Goal: Information Seeking & Learning: Learn about a topic

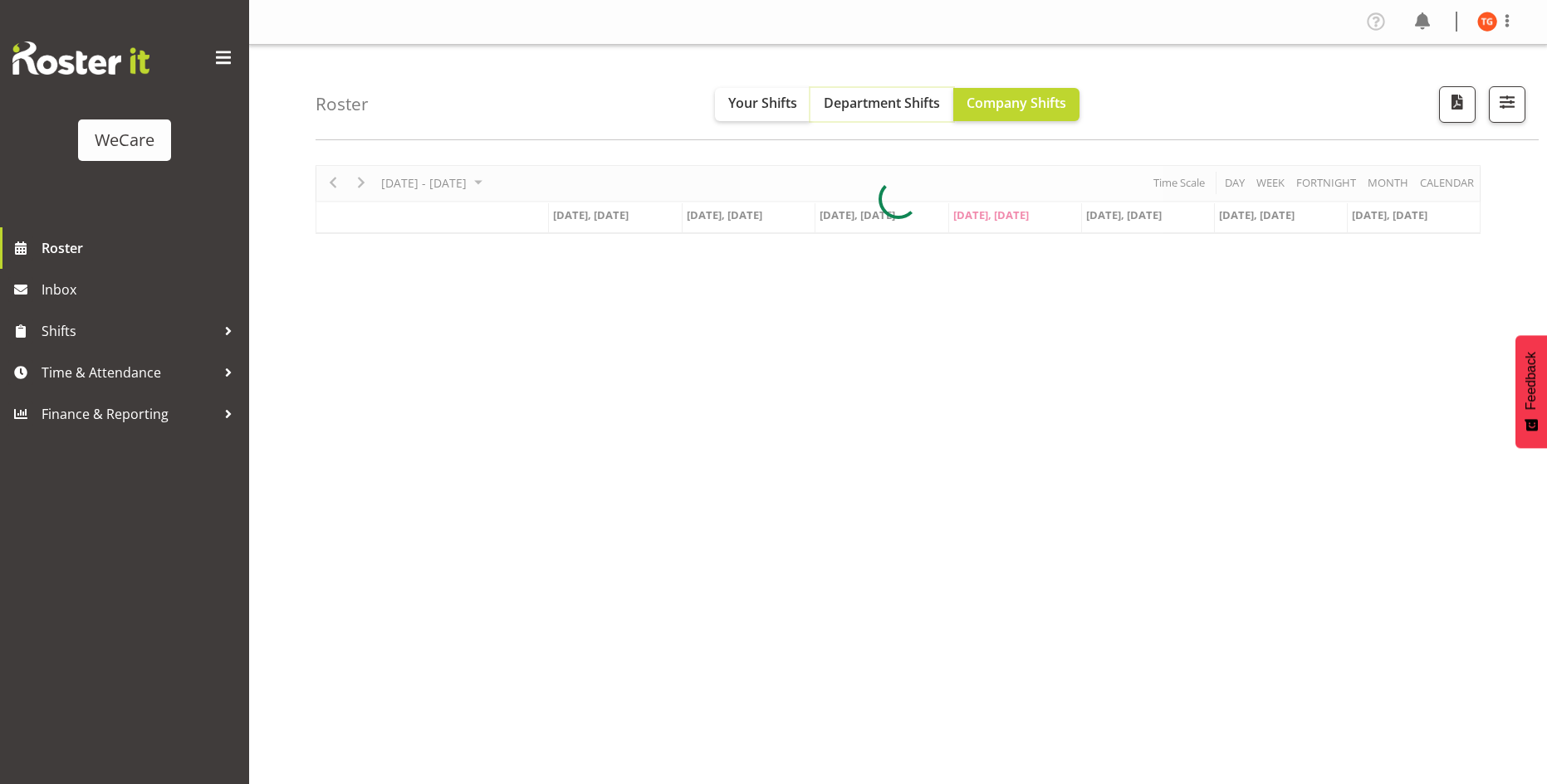
click at [848, 102] on span "Department Shifts" at bounding box center [882, 103] width 116 height 18
click at [1513, 108] on span "button" at bounding box center [1507, 102] width 22 height 22
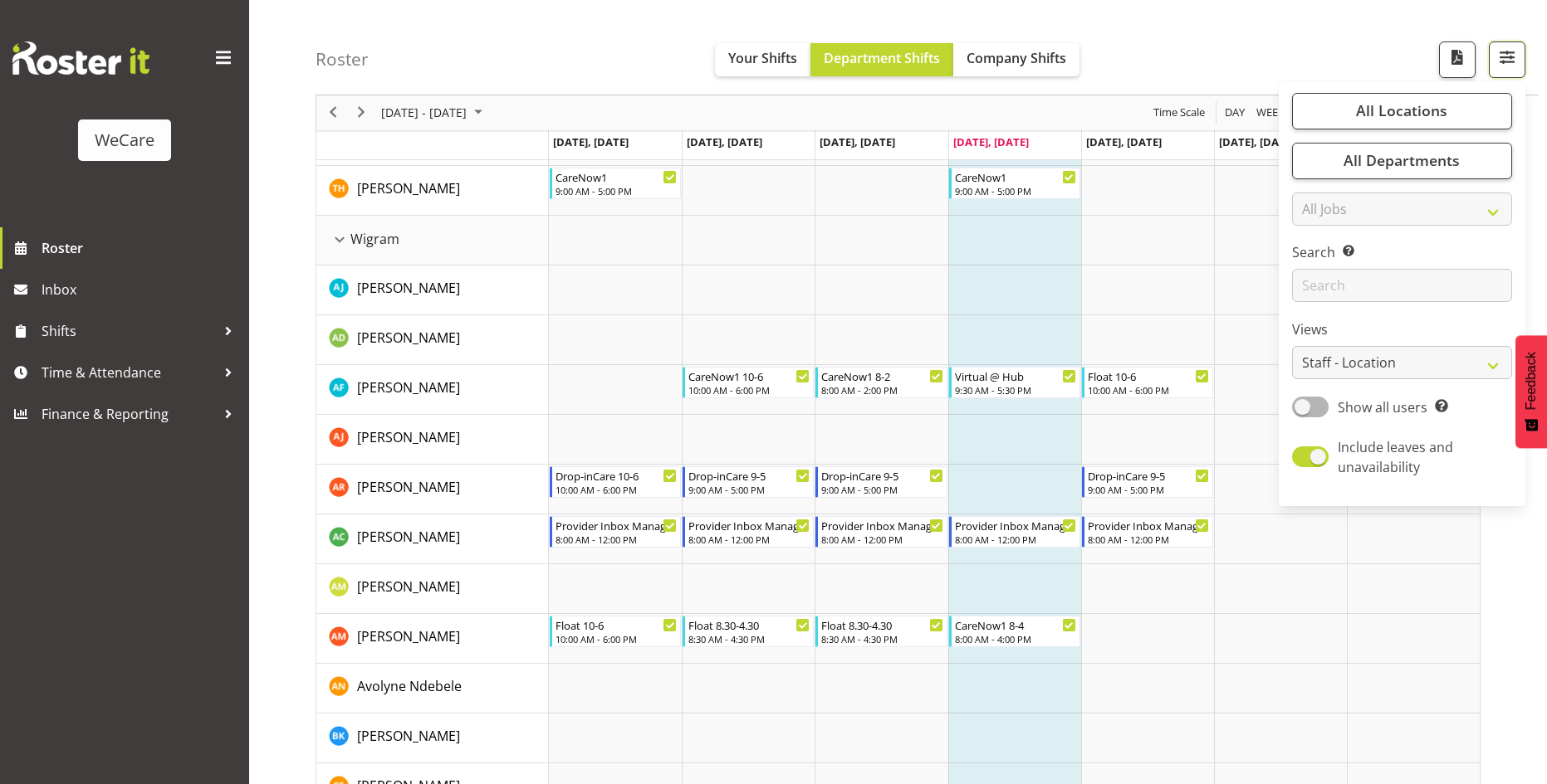
scroll to position [4565, 0]
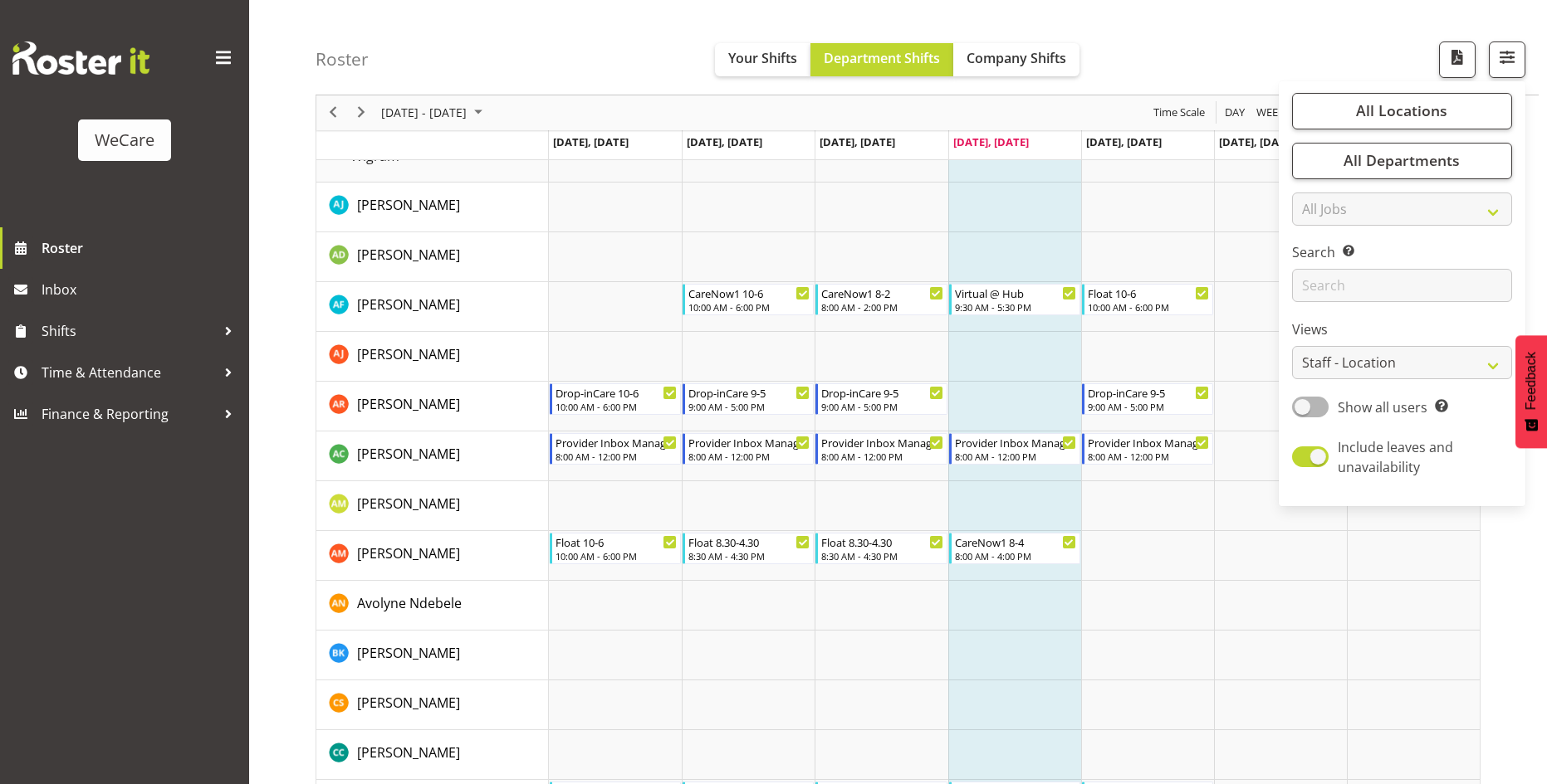
click at [1324, 56] on div "Roster Your Shifts Department Shifts Company Shifts All Locations Clear Busines…" at bounding box center [927, 47] width 1224 height 95
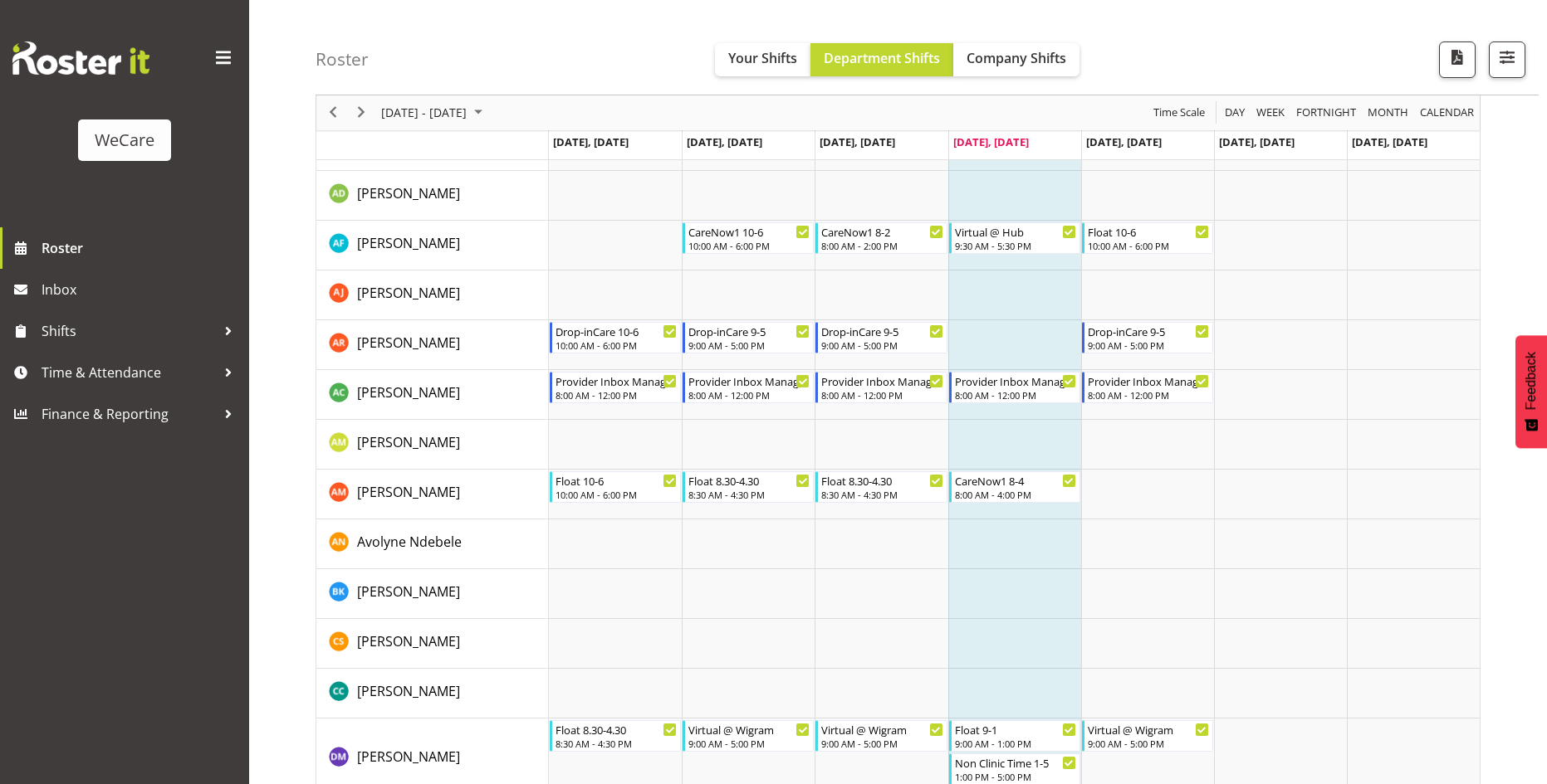
scroll to position [4649, 0]
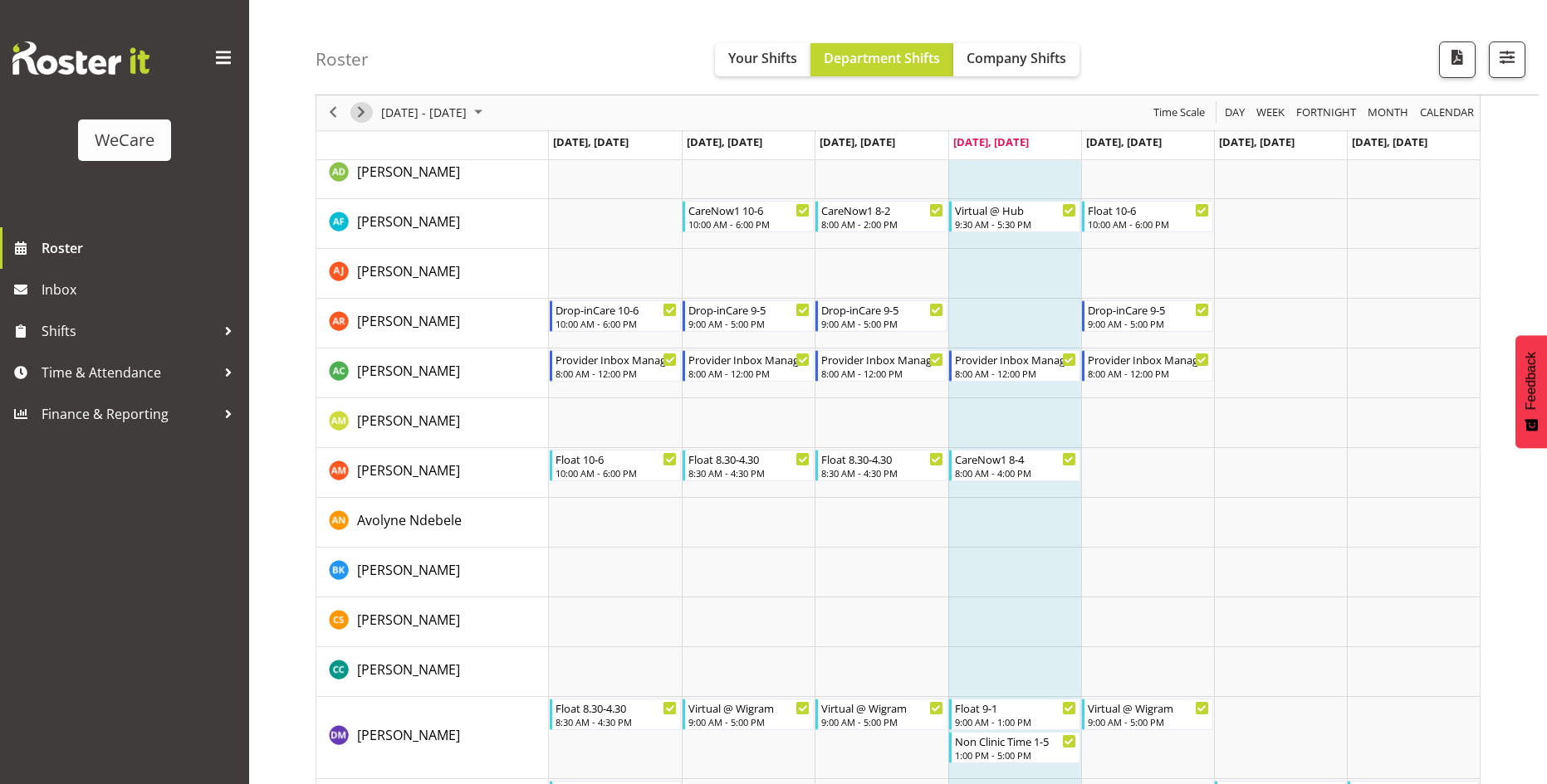
click at [358, 111] on span "Next" at bounding box center [361, 113] width 20 height 21
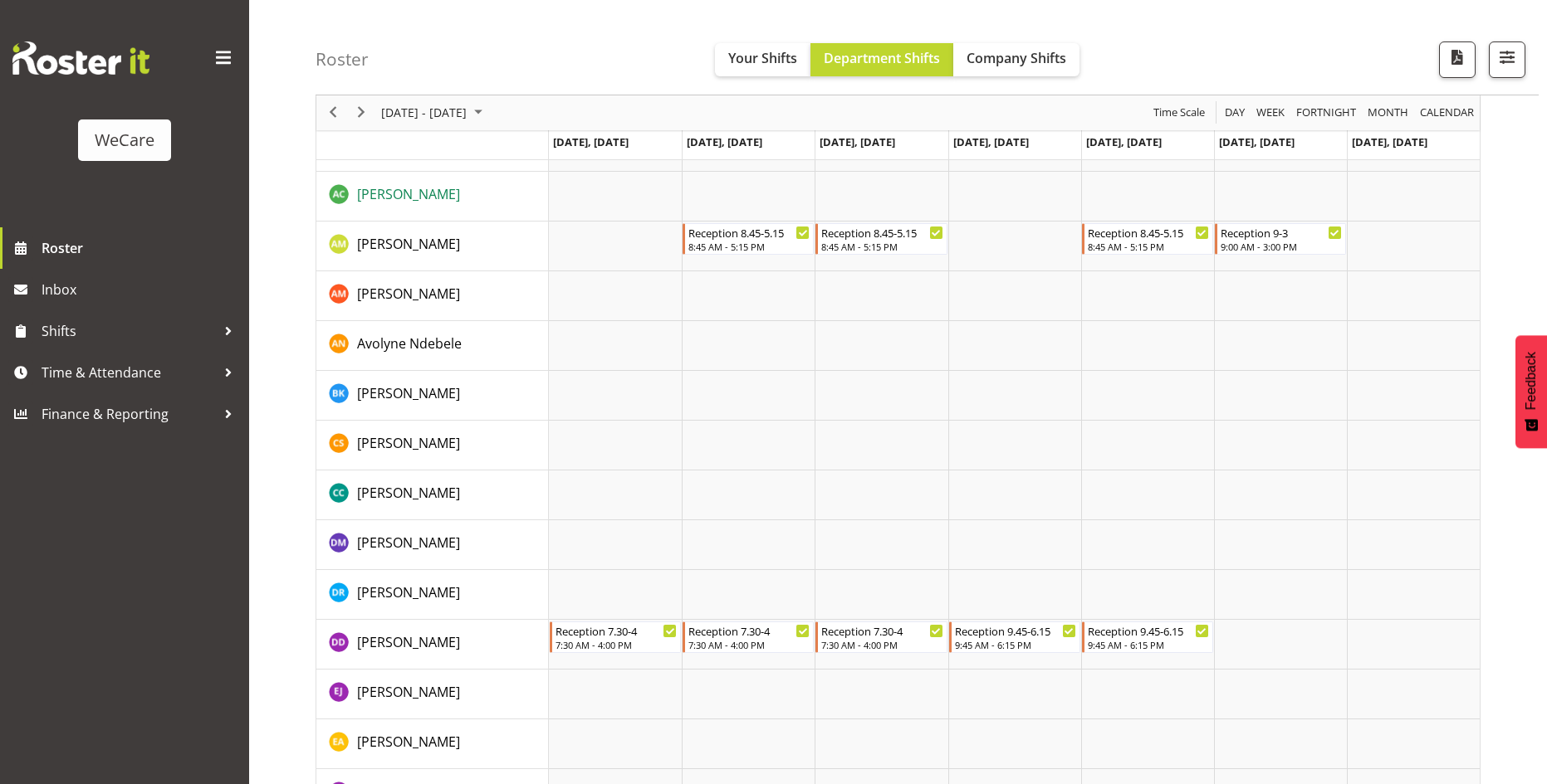
scroll to position [4814, 0]
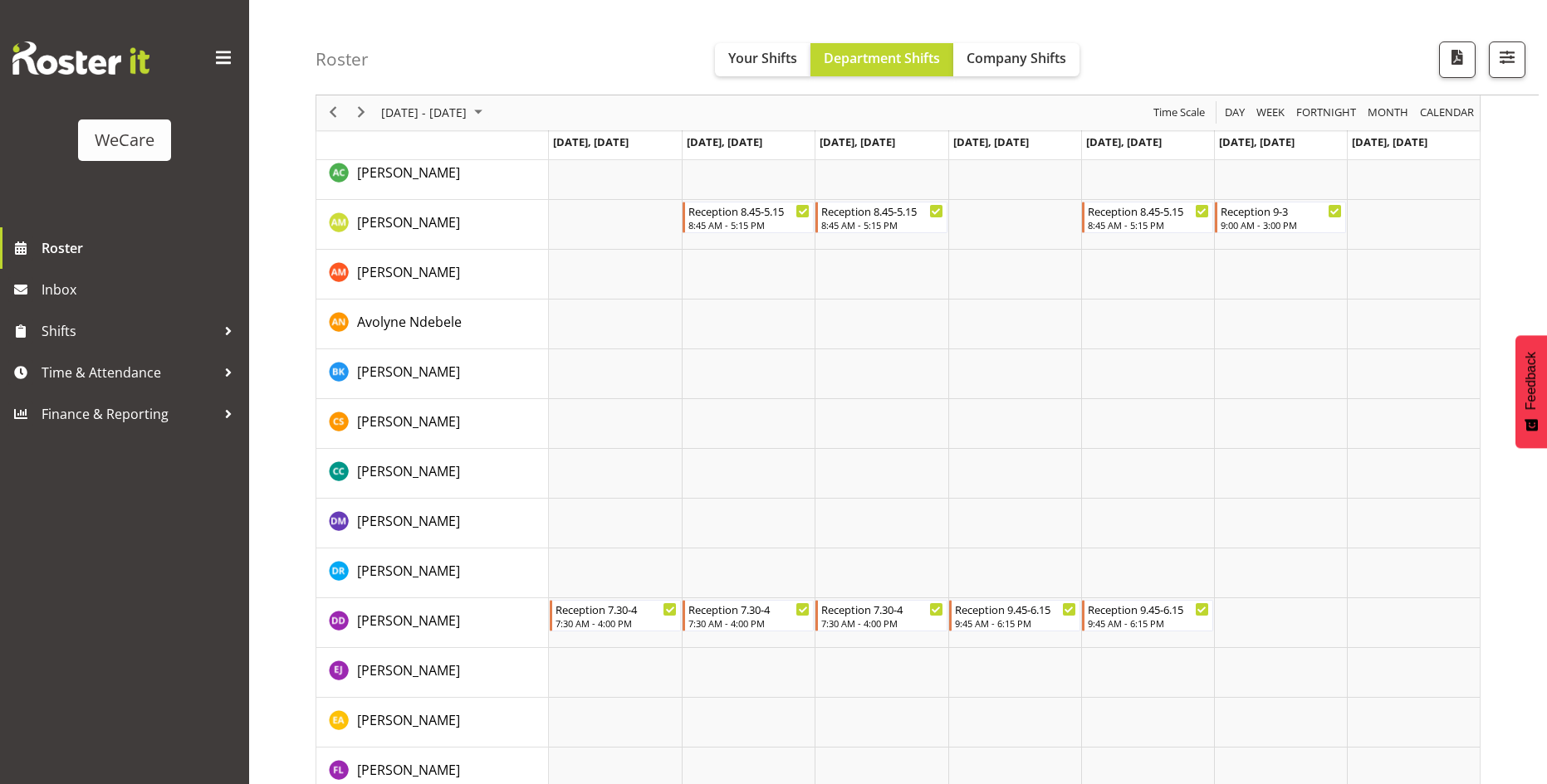
click at [339, 125] on div "previous period" at bounding box center [332, 112] width 28 height 35
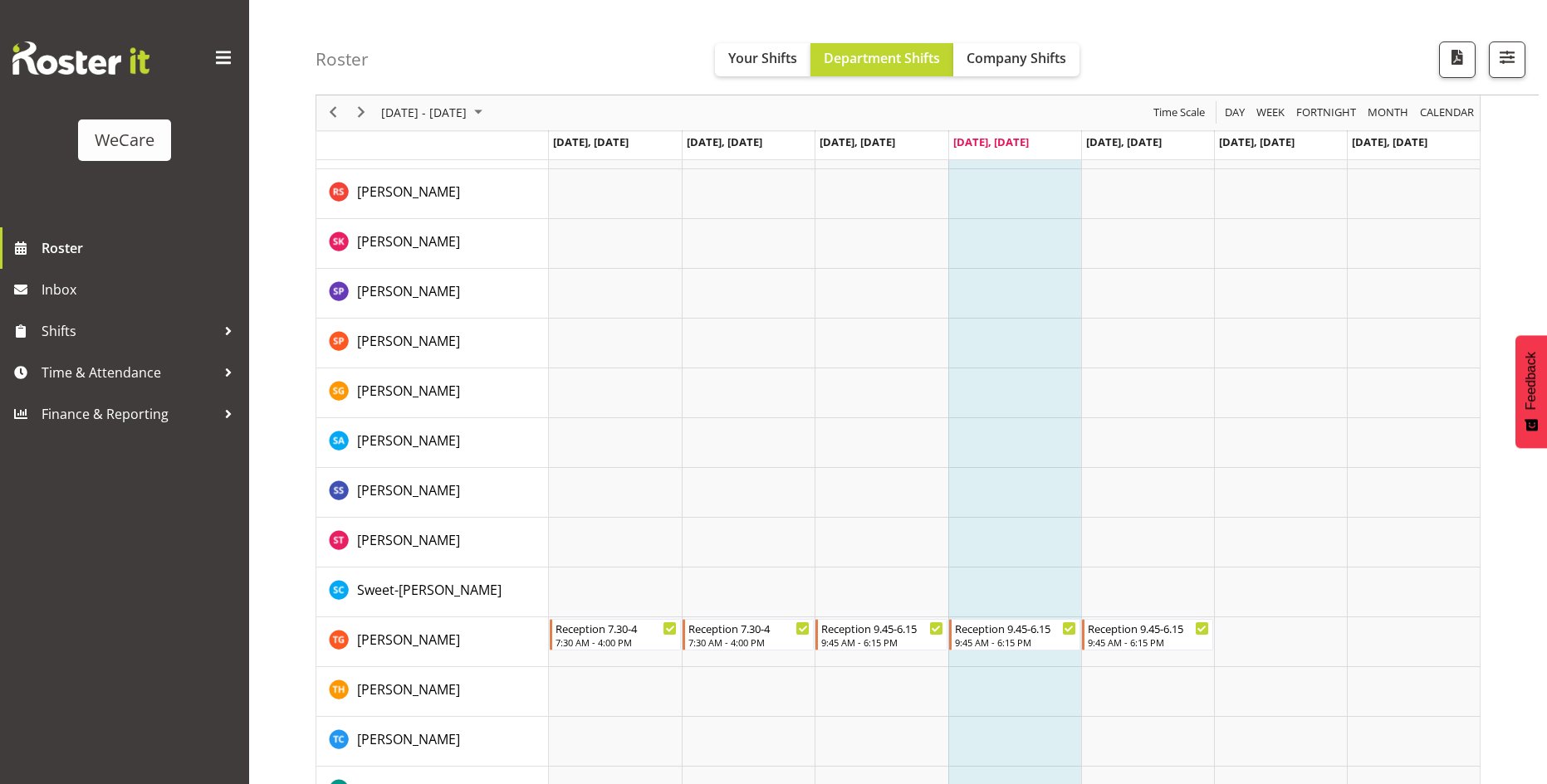
scroll to position [6385, 0]
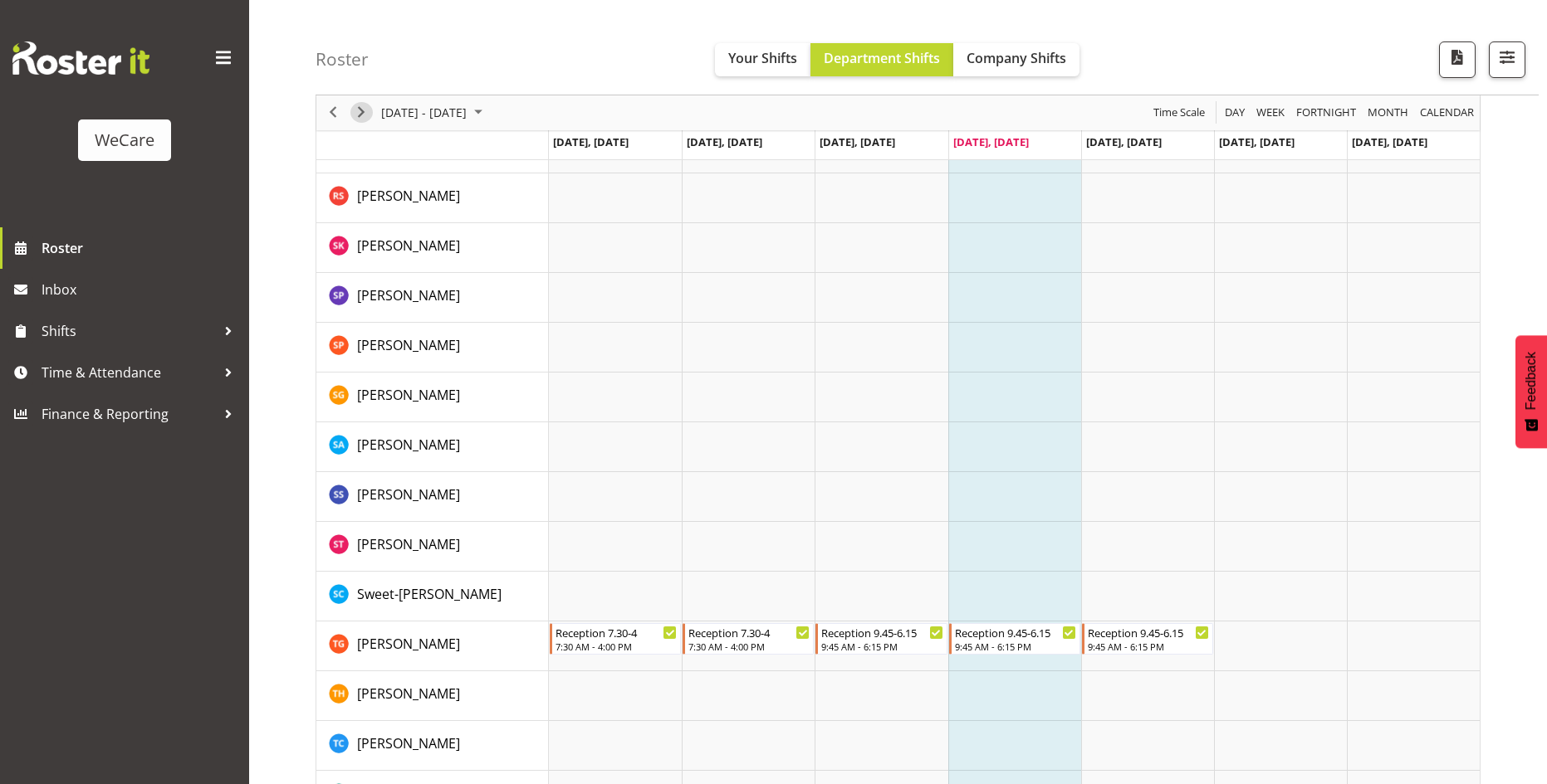
click at [367, 119] on span "Next" at bounding box center [361, 113] width 20 height 21
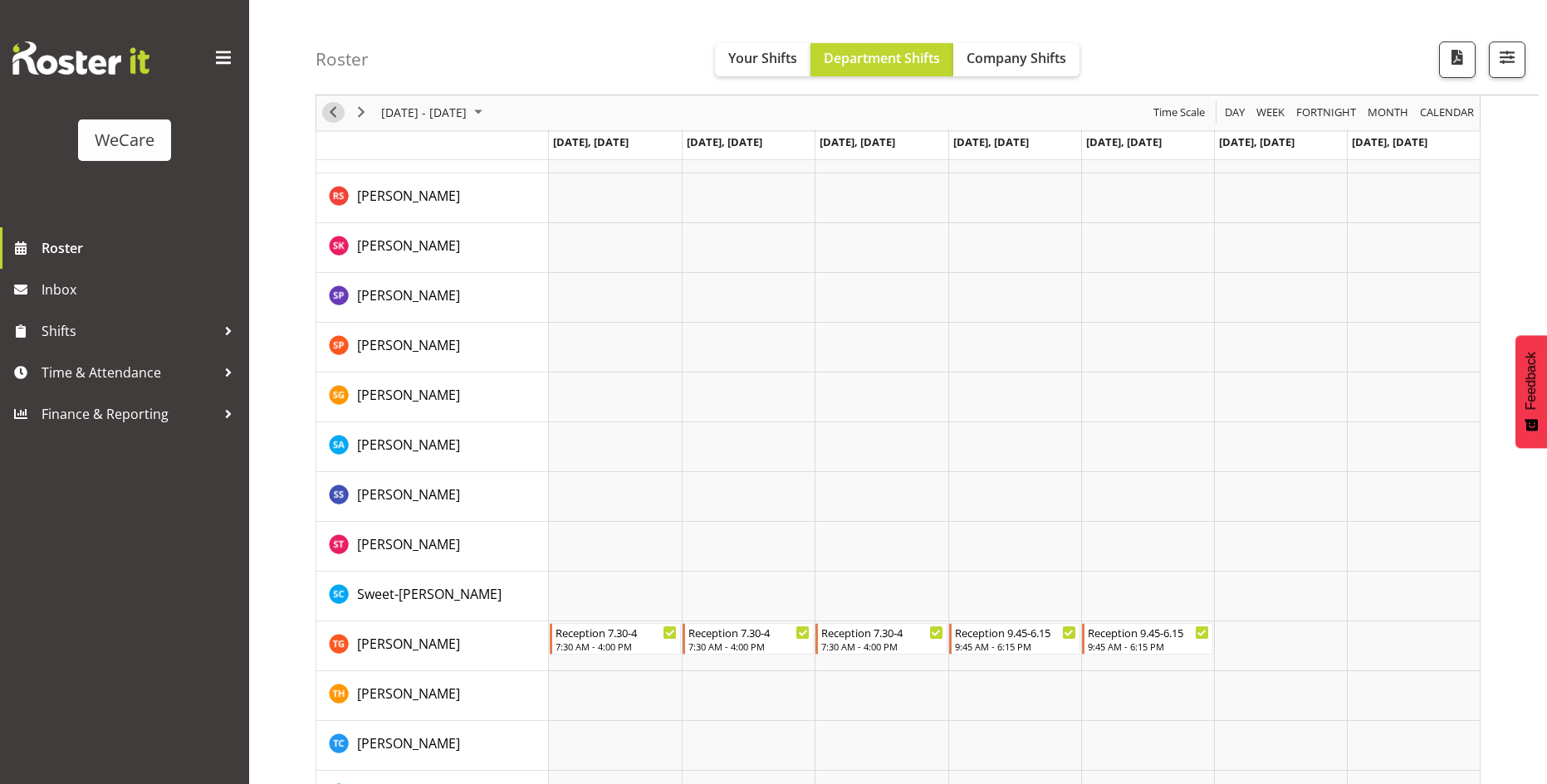
click at [336, 114] on span "Previous" at bounding box center [333, 113] width 20 height 21
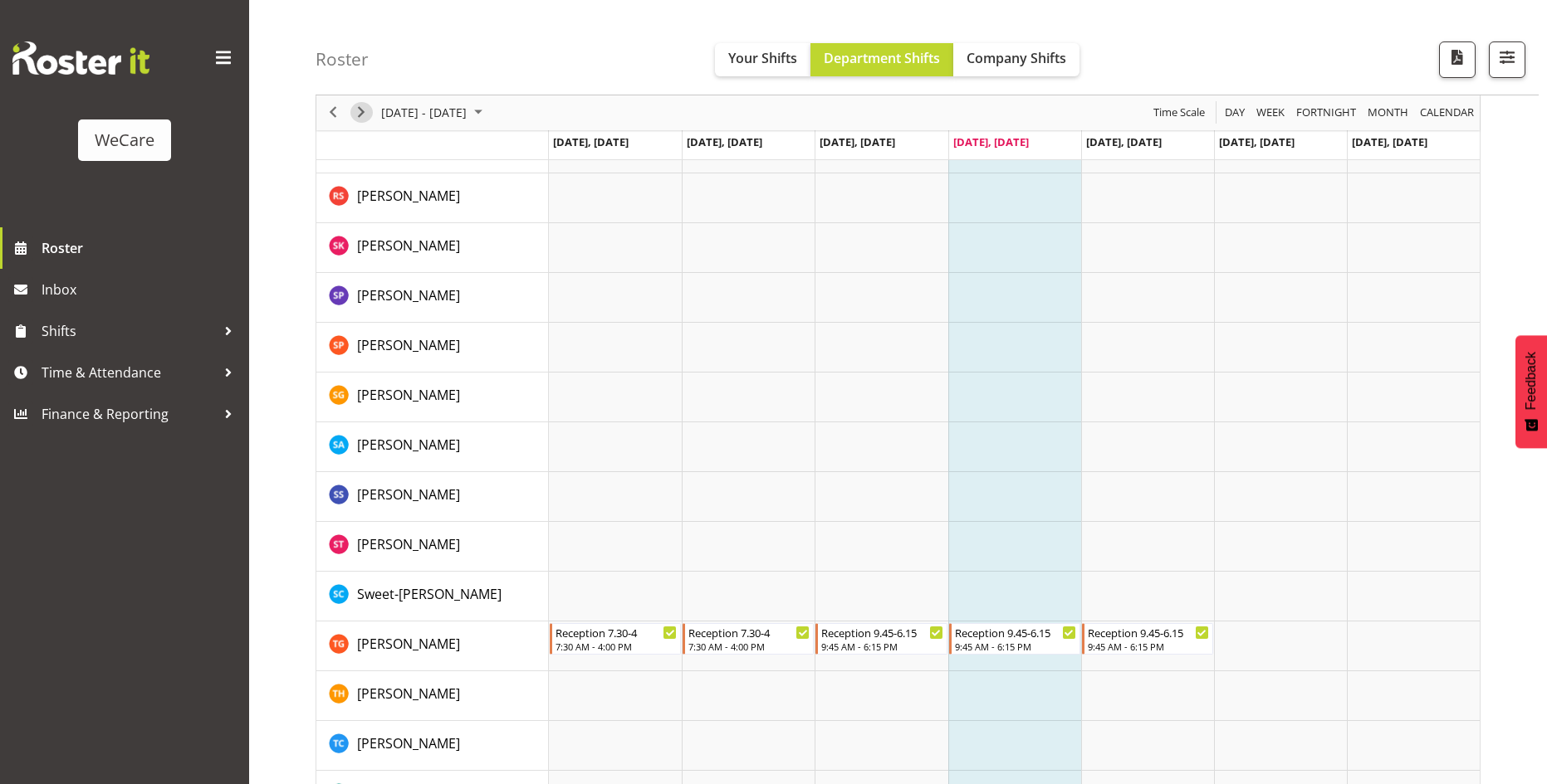
click at [366, 115] on span "Next" at bounding box center [361, 113] width 20 height 21
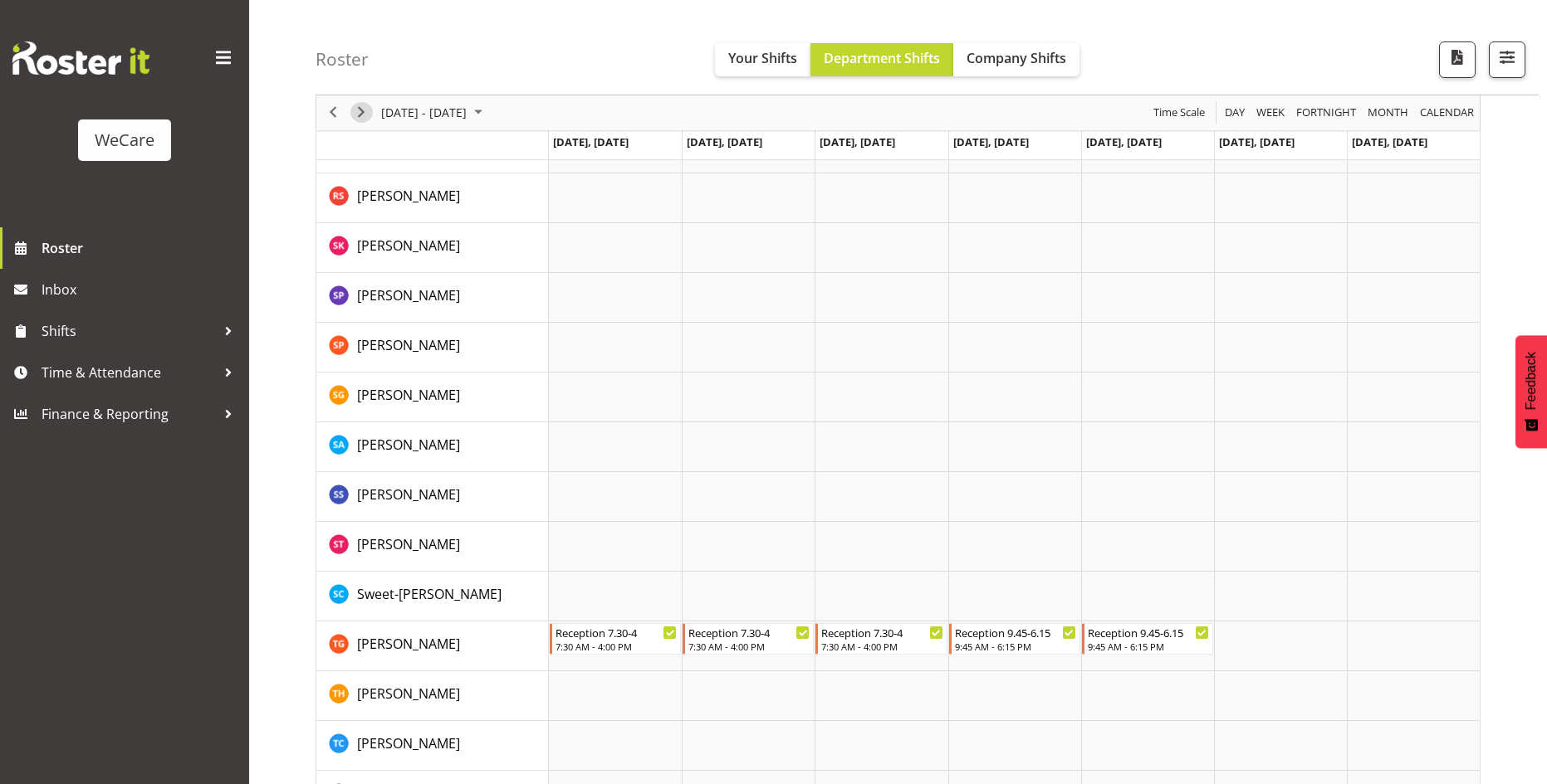
click at [366, 115] on span "Next" at bounding box center [361, 113] width 20 height 21
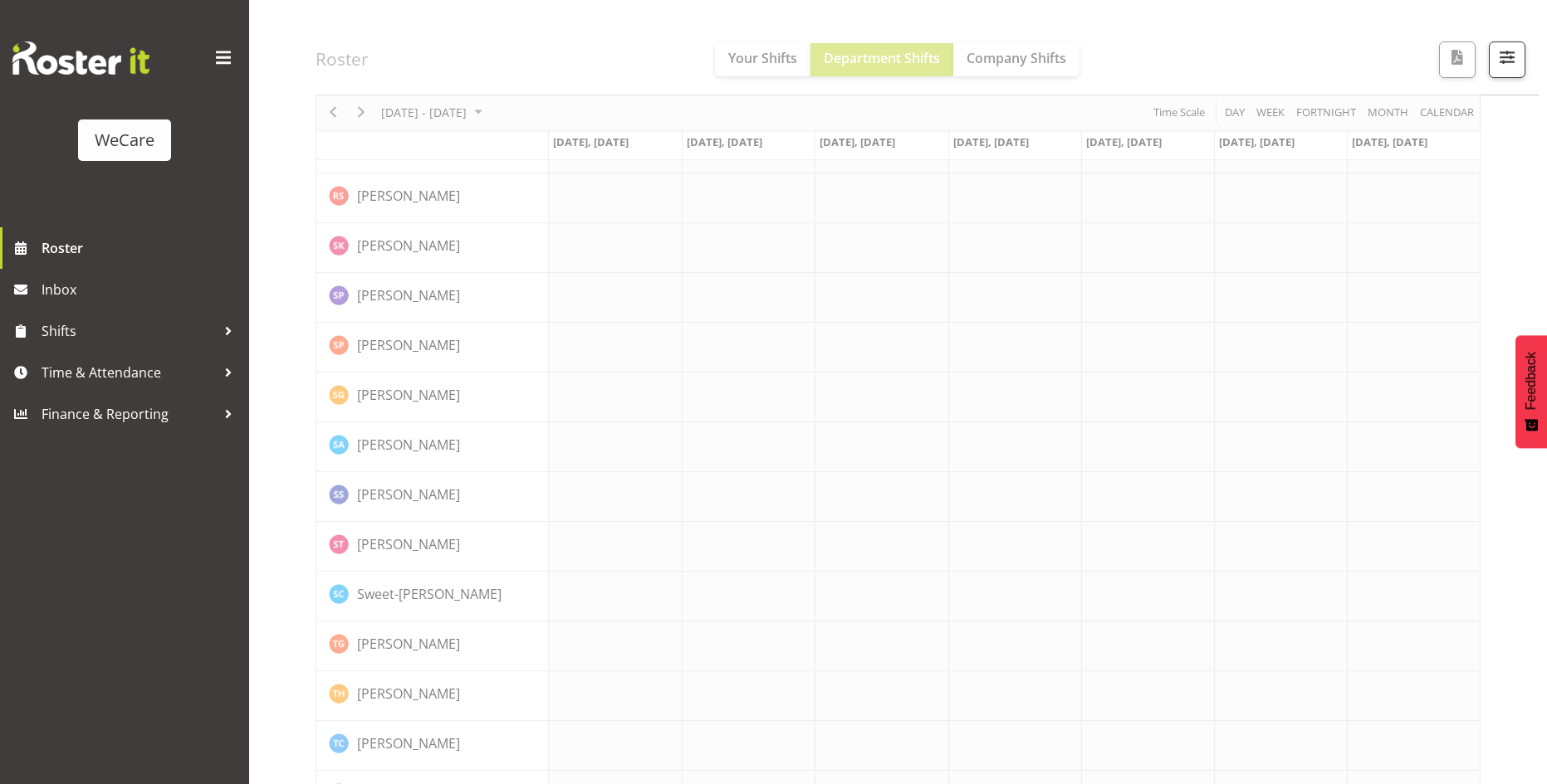
scroll to position [6418, 0]
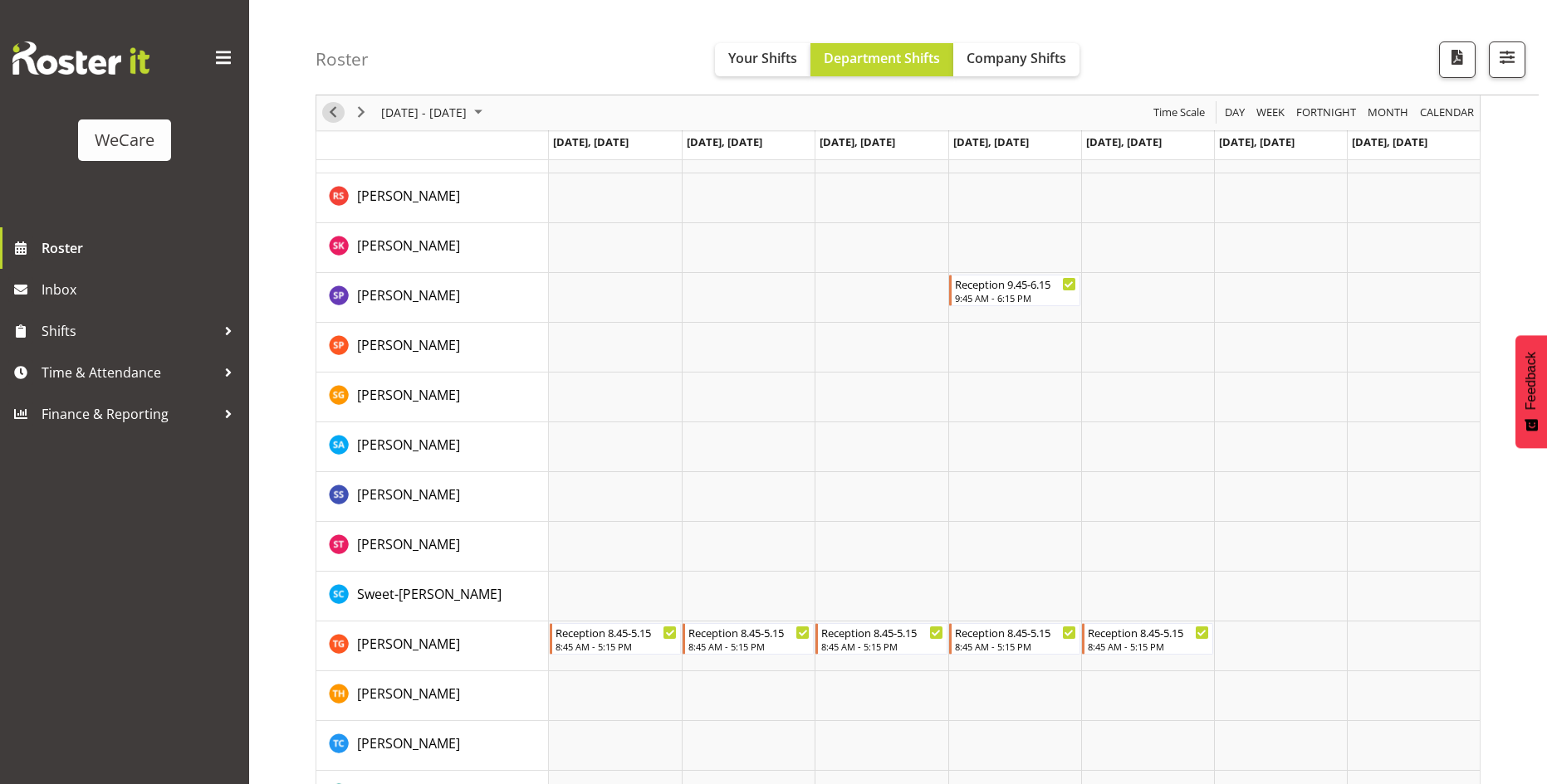
click at [339, 113] on span "Previous" at bounding box center [333, 113] width 20 height 21
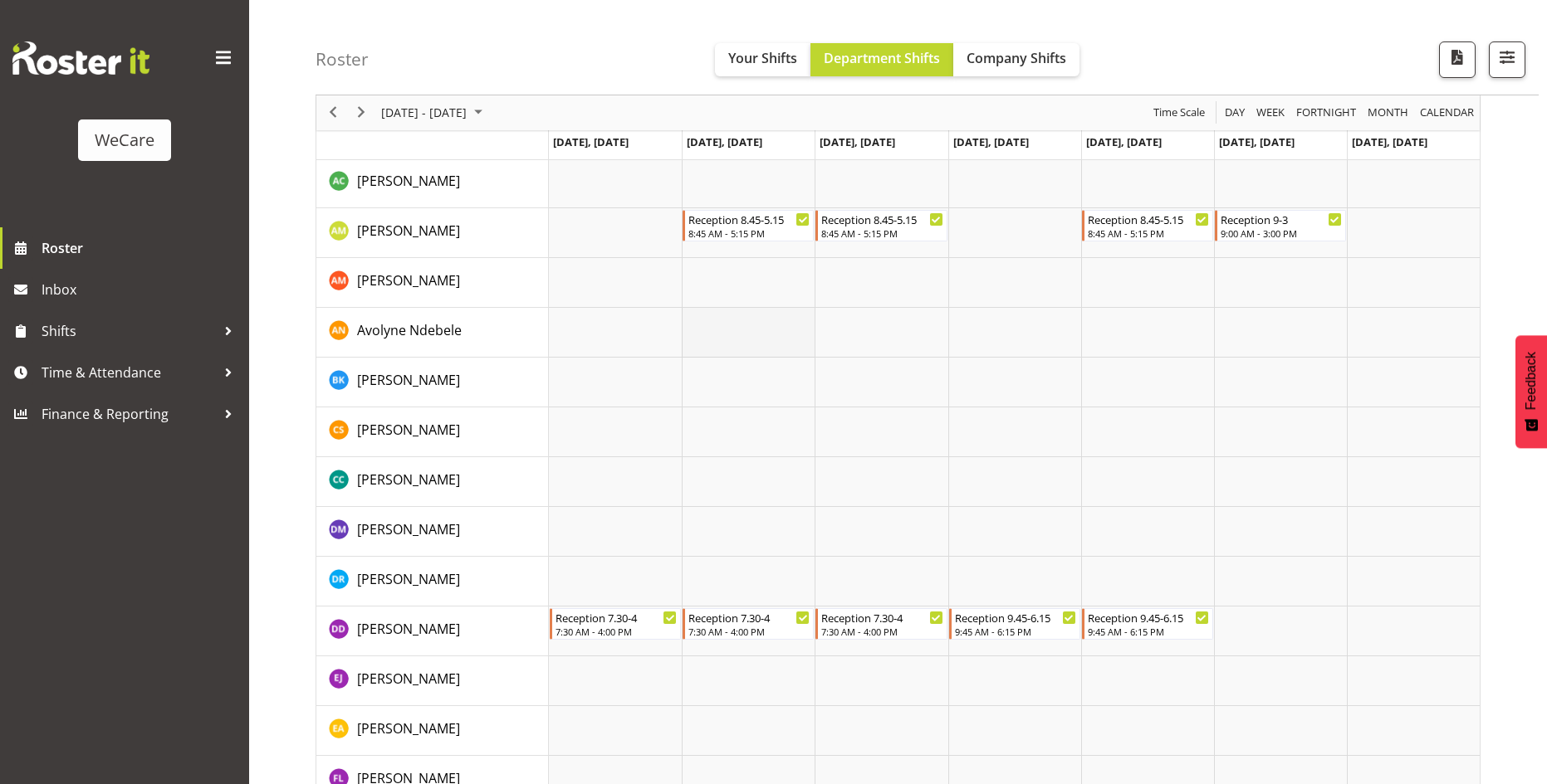
scroll to position [5006, 0]
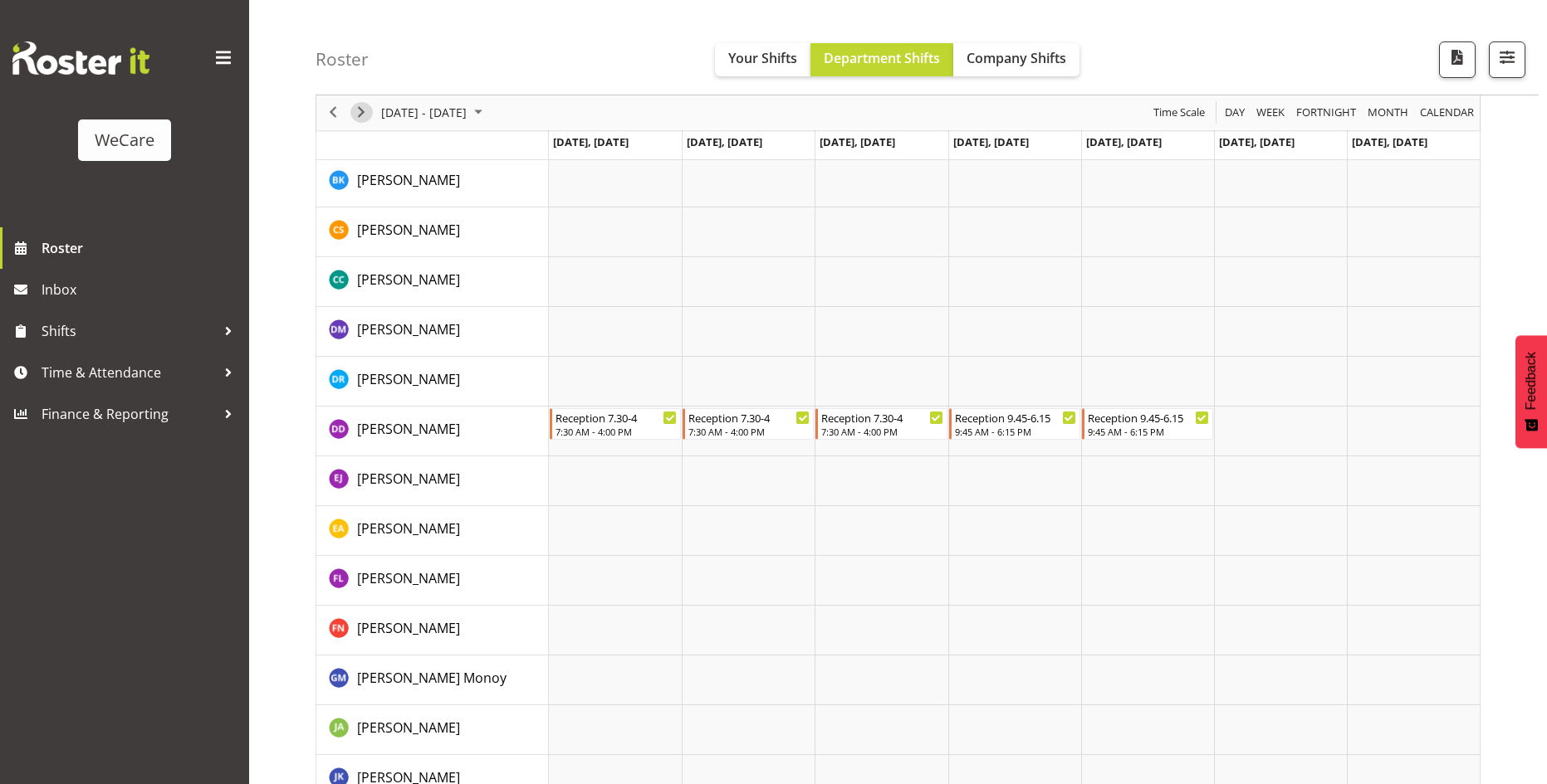
click at [363, 112] on span "Next" at bounding box center [361, 113] width 20 height 21
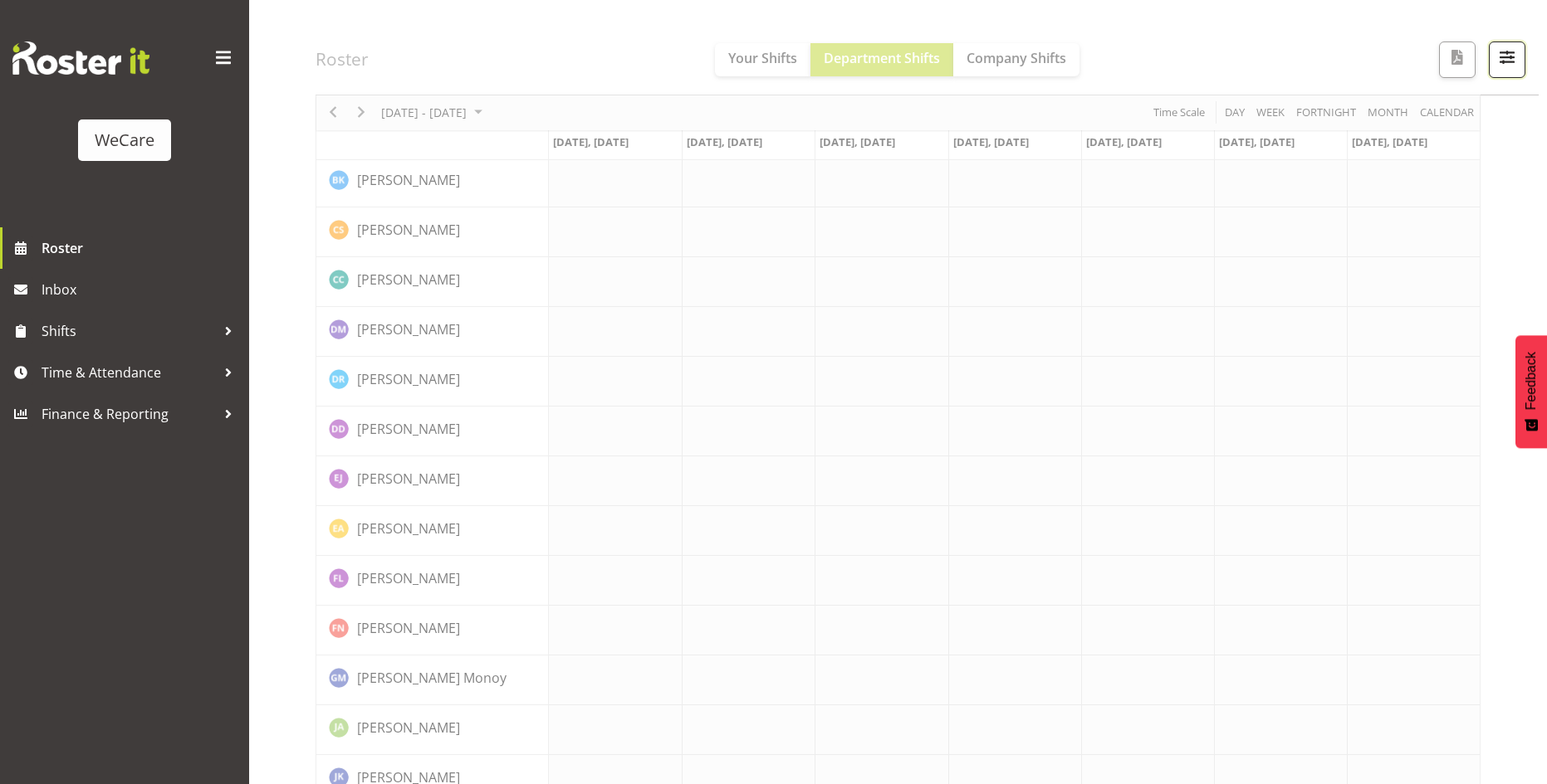
click at [1506, 60] on span "button" at bounding box center [1507, 57] width 22 height 22
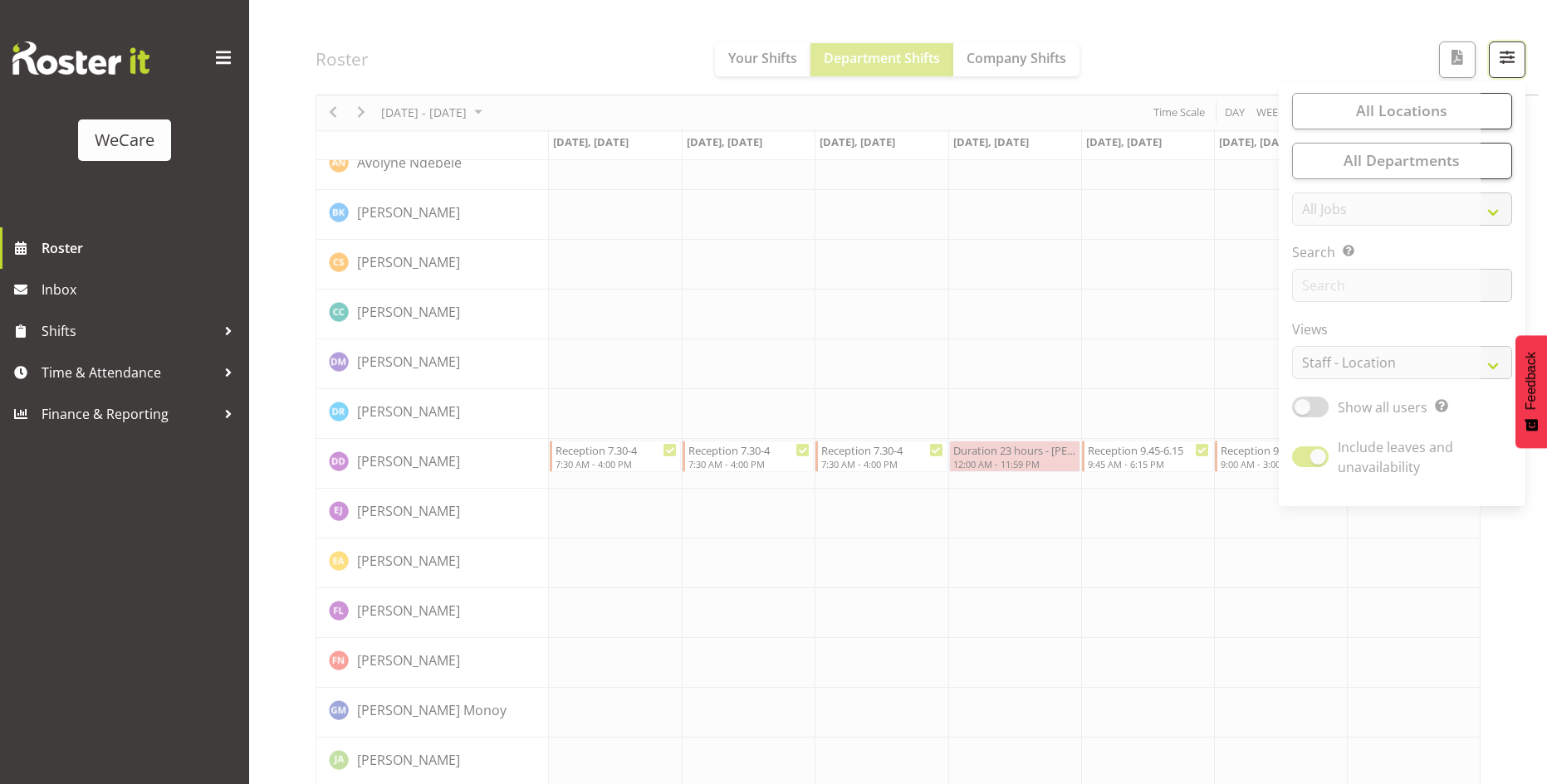
scroll to position [5039, 0]
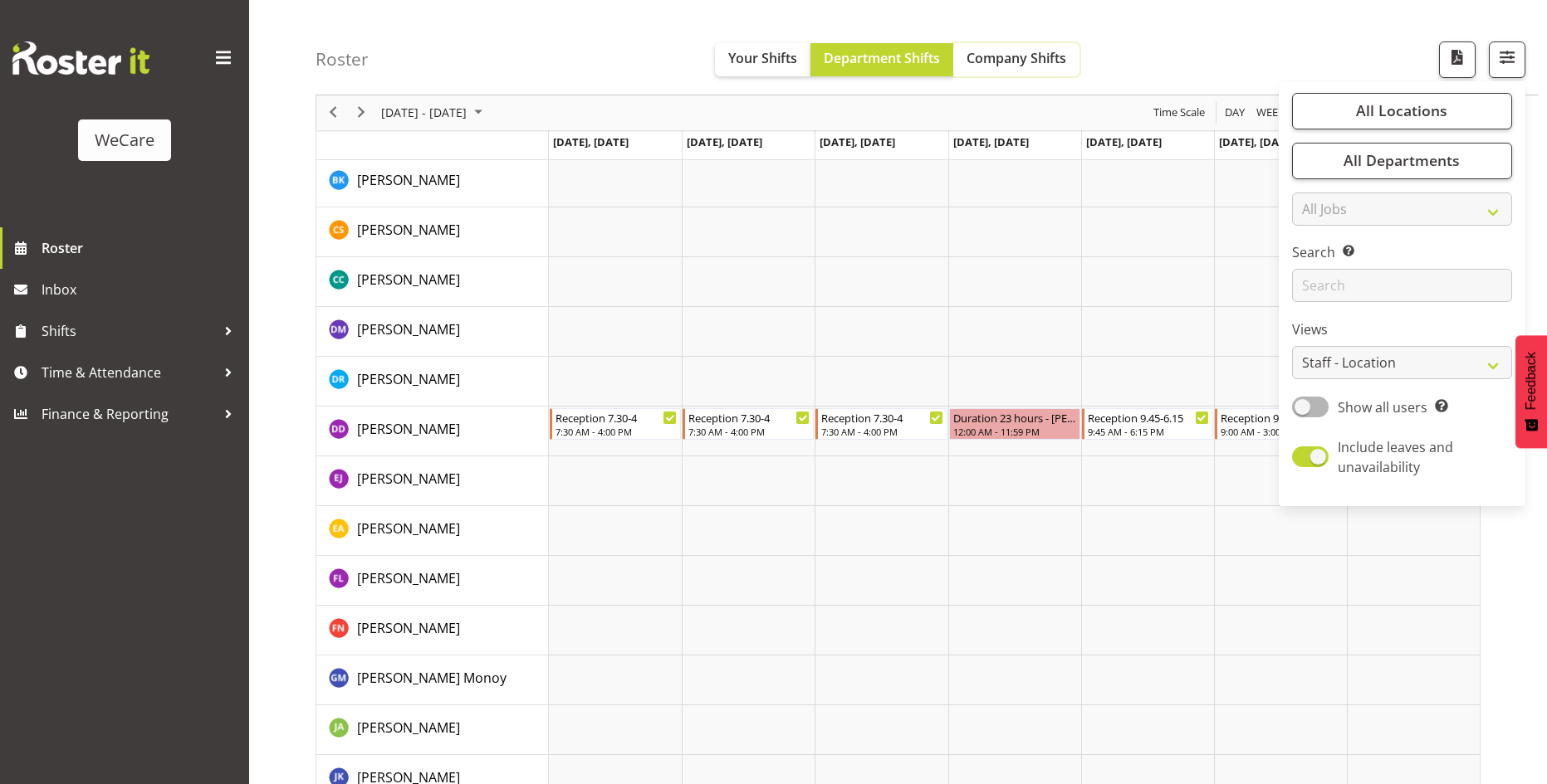
click at [1015, 69] on button "Company Shifts" at bounding box center [1016, 60] width 126 height 33
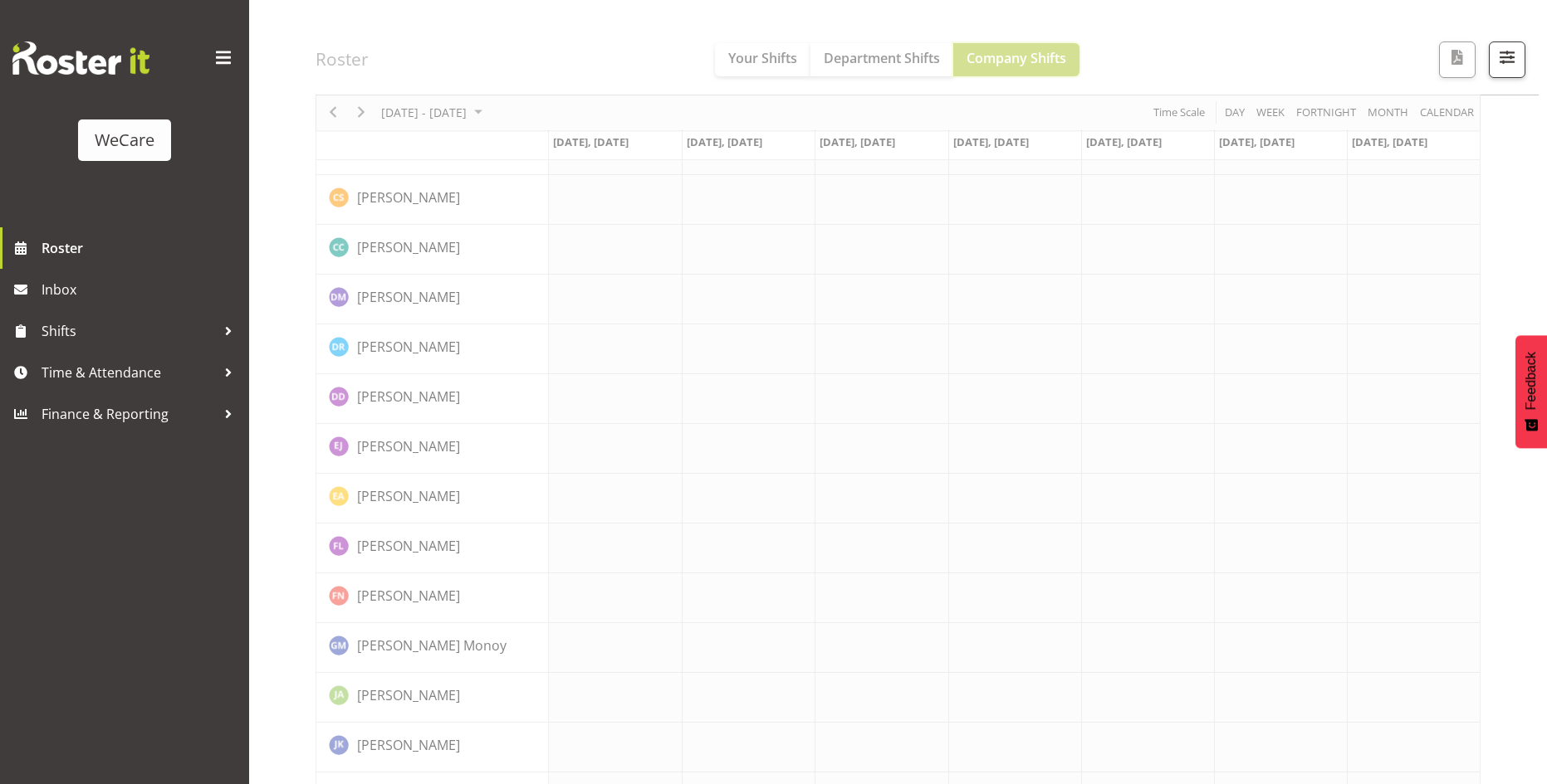
scroll to position [5006, 0]
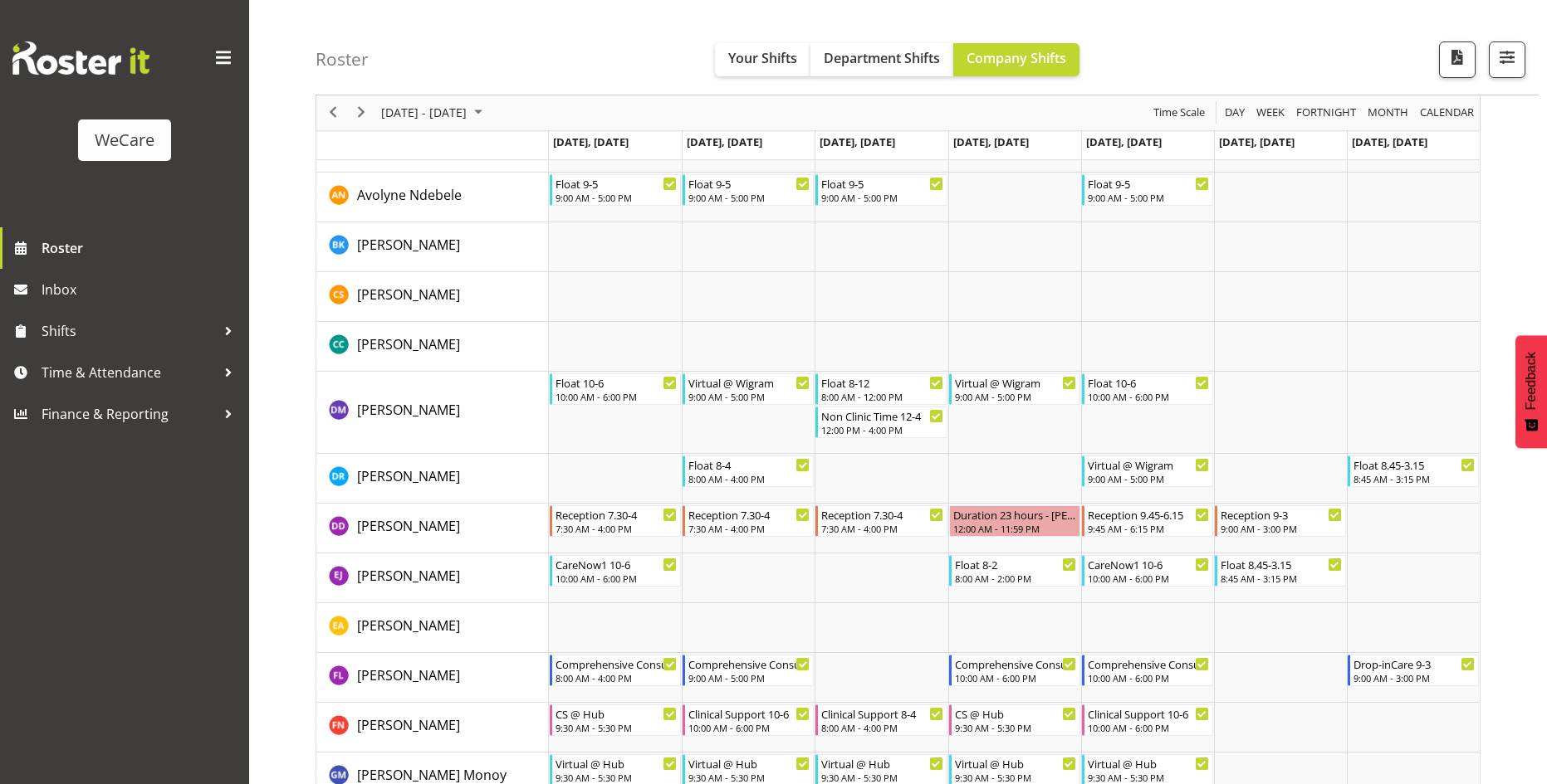
scroll to position [5071, 0]
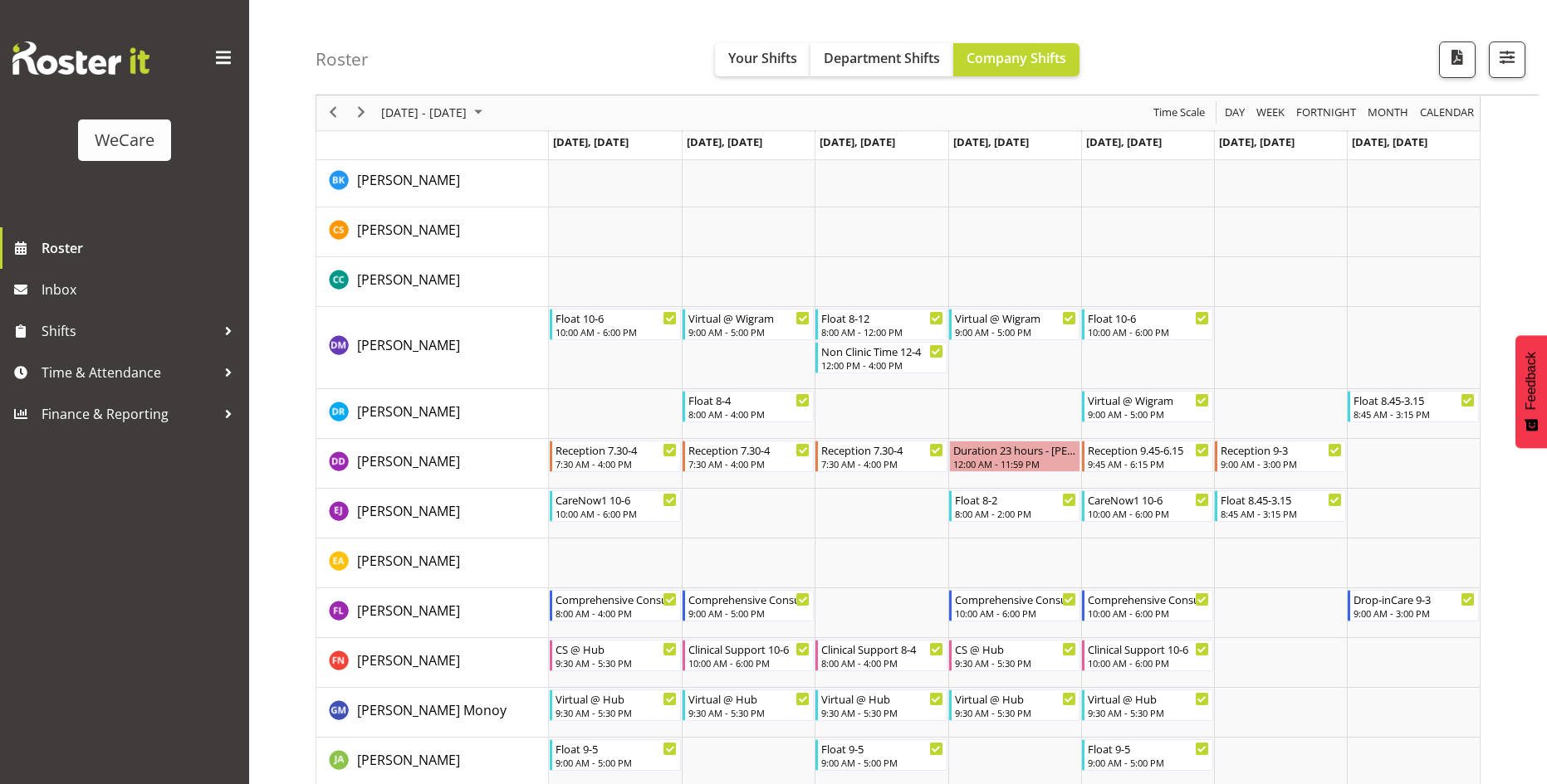
click at [328, 115] on span "Previous" at bounding box center [333, 113] width 20 height 21
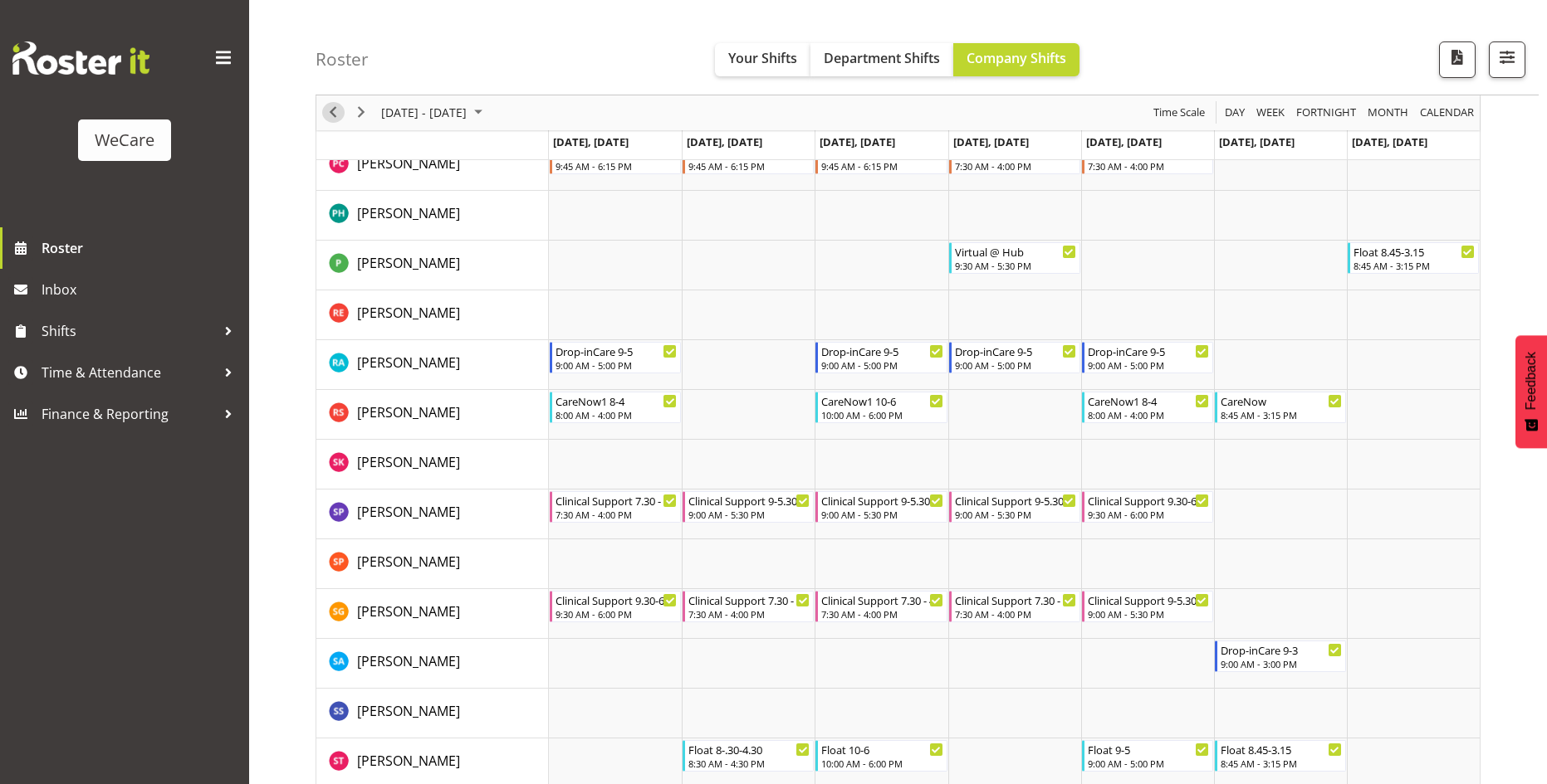
scroll to position [6298, 0]
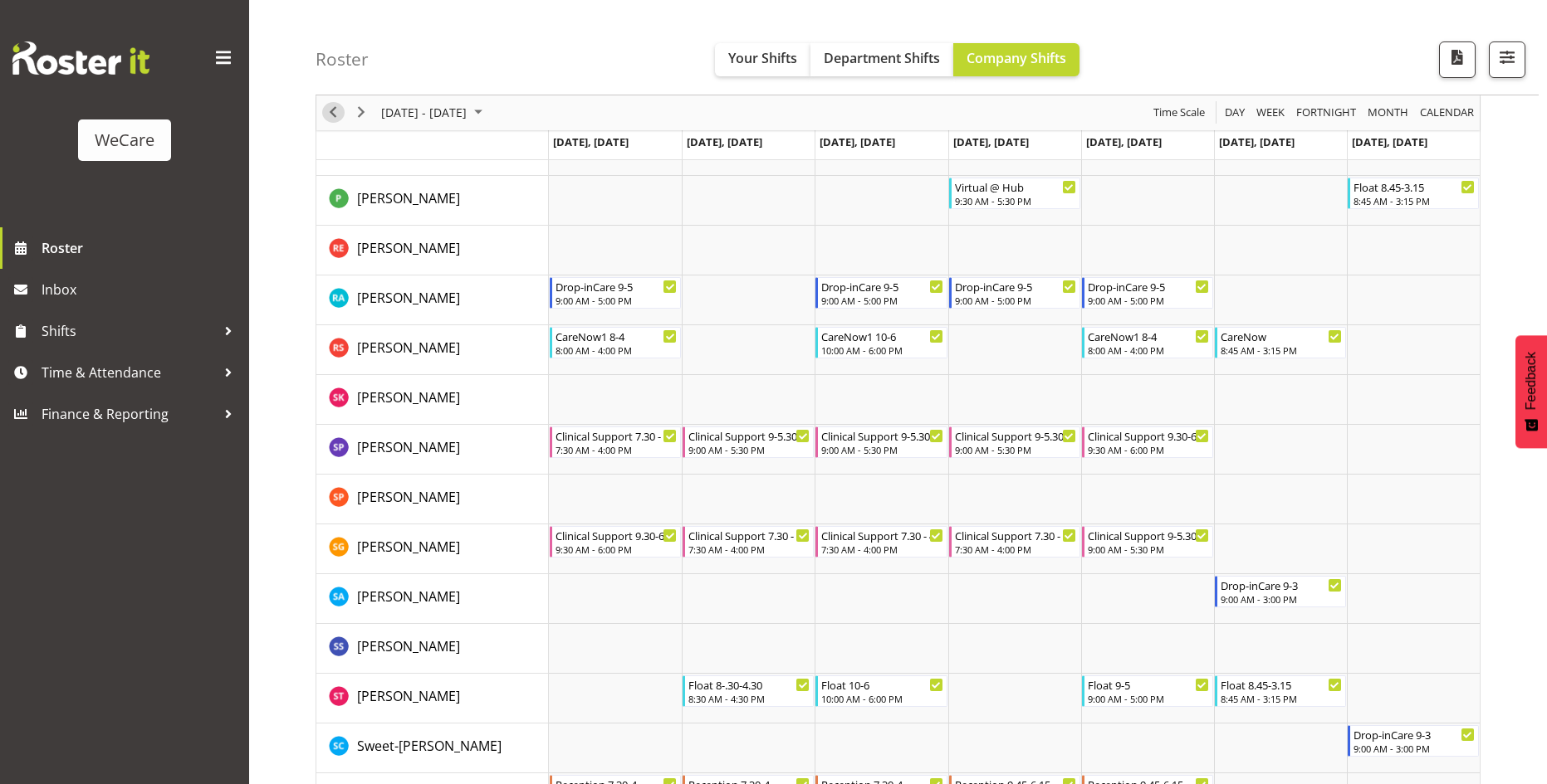
click at [336, 118] on span "Previous" at bounding box center [333, 113] width 20 height 21
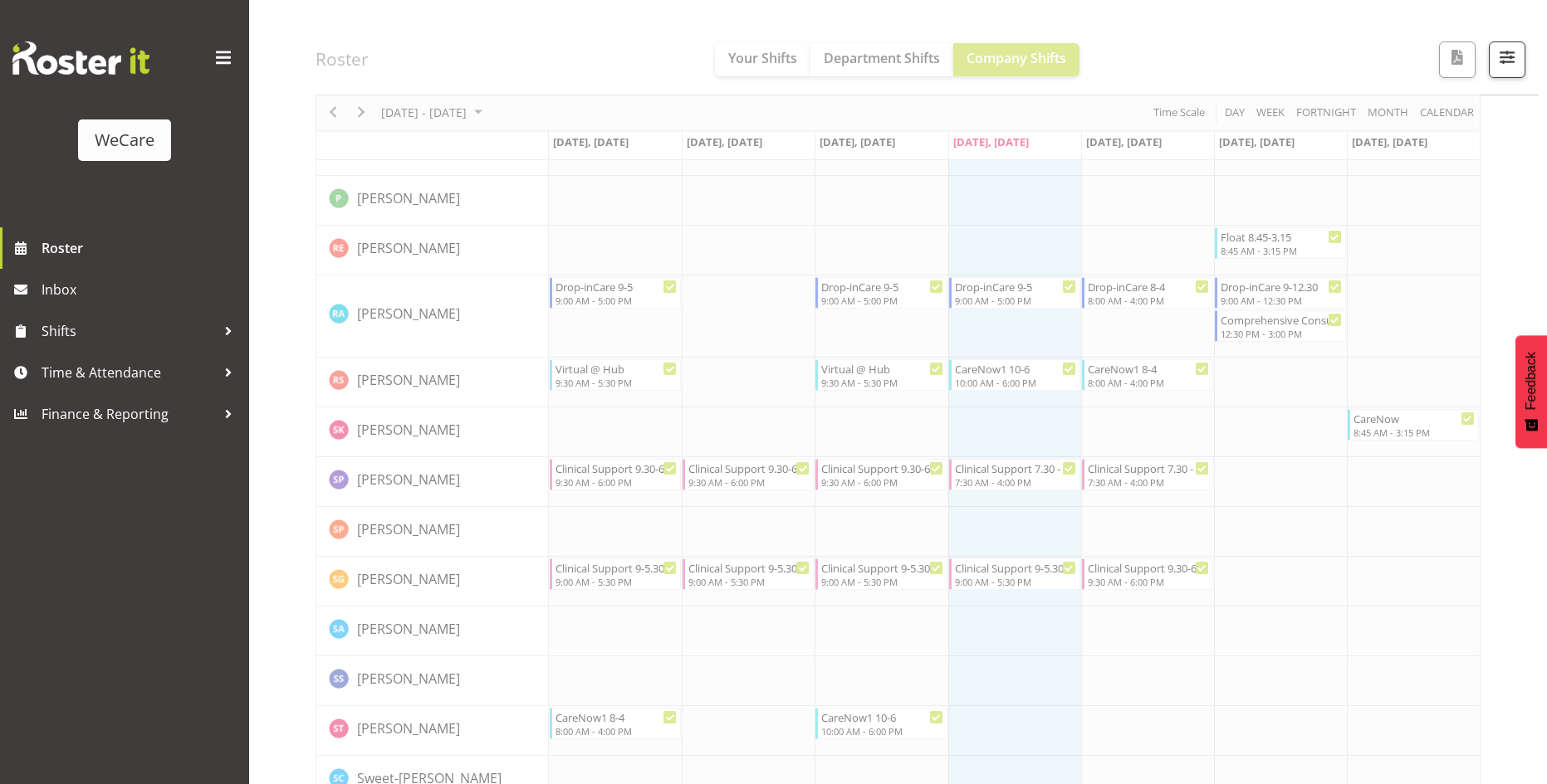
scroll to position [6363, 0]
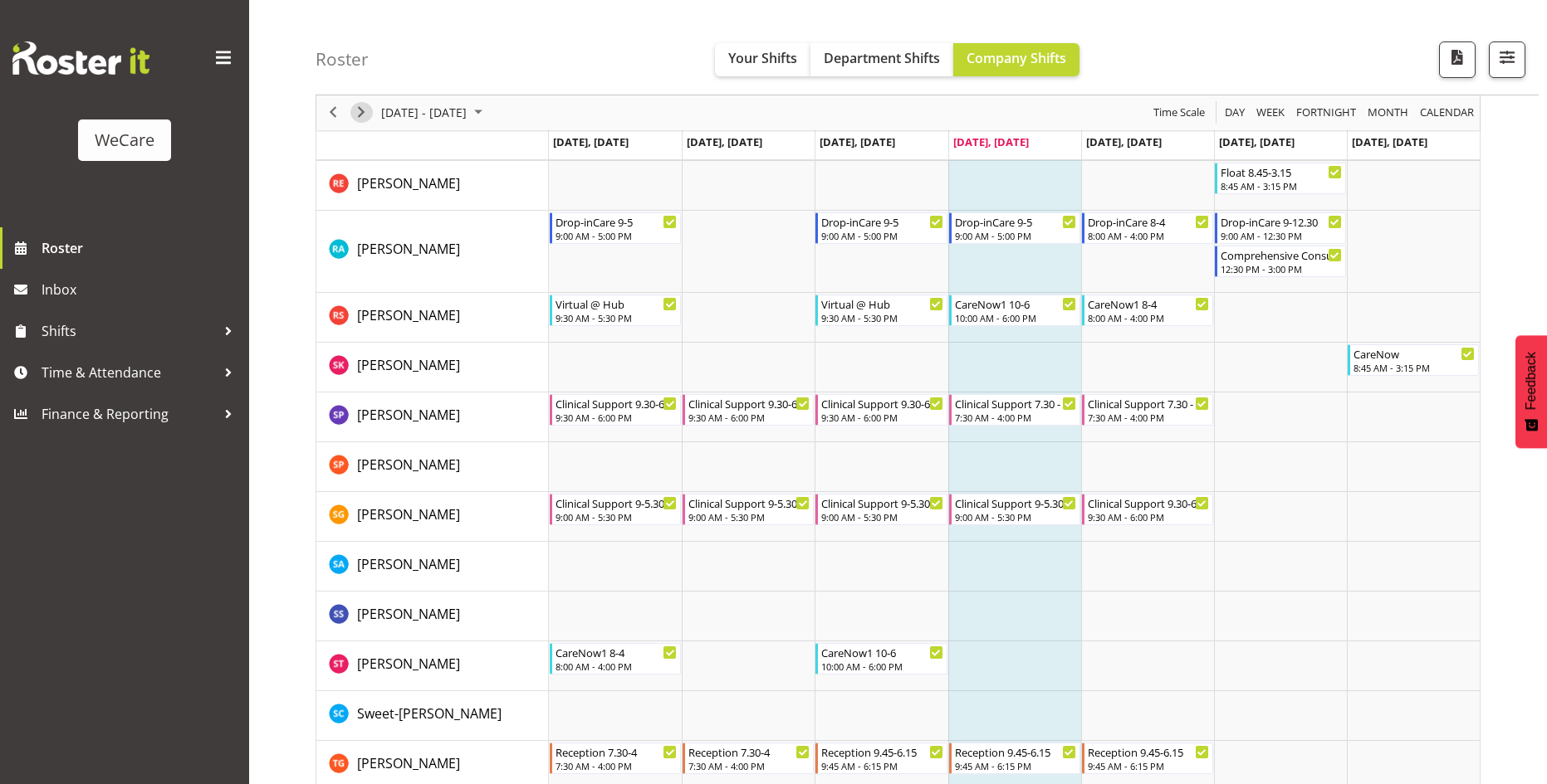
click at [366, 110] on span "Next" at bounding box center [361, 113] width 20 height 21
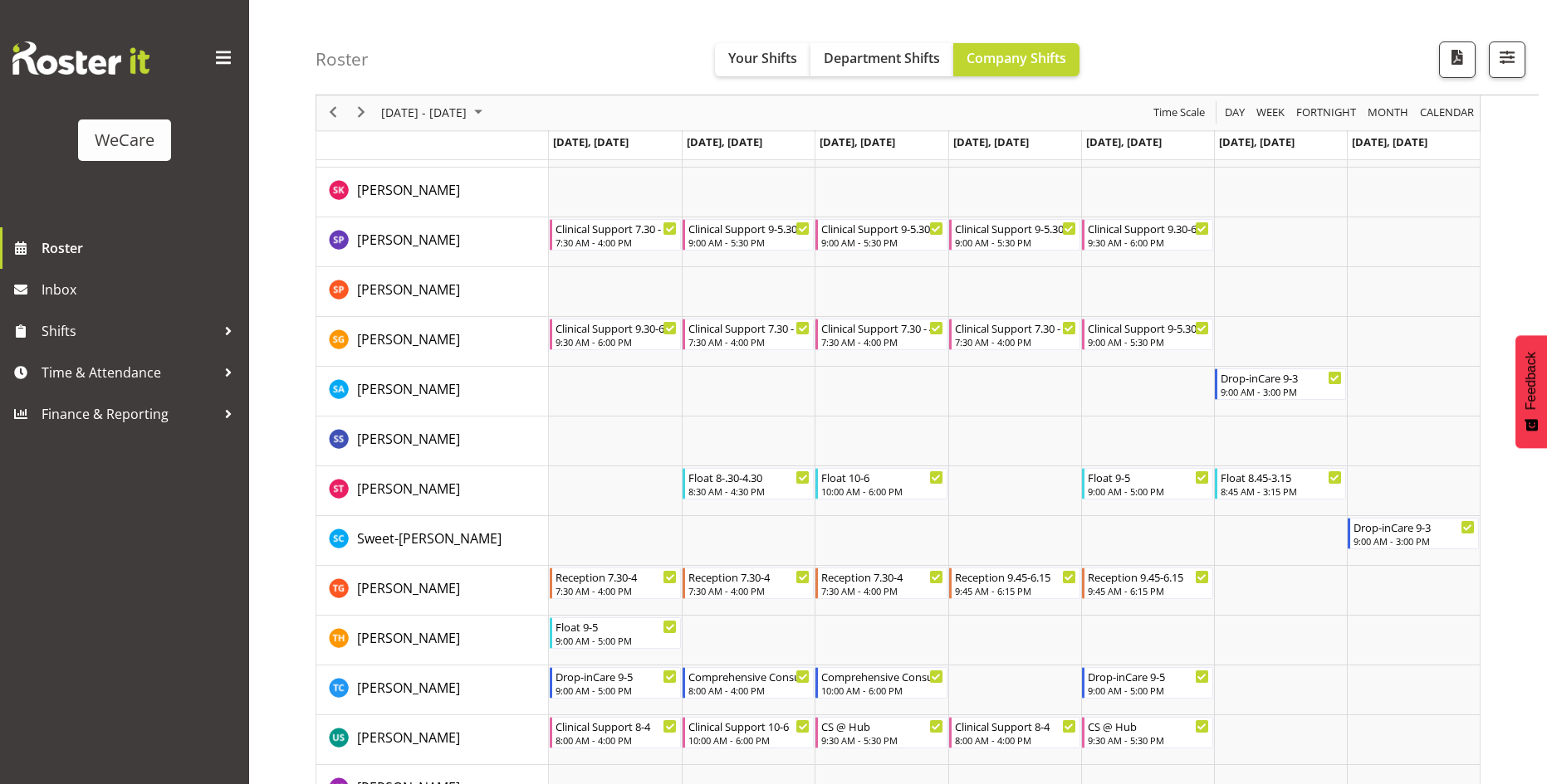
scroll to position [6528, 0]
